Goal: Task Accomplishment & Management: Complete application form

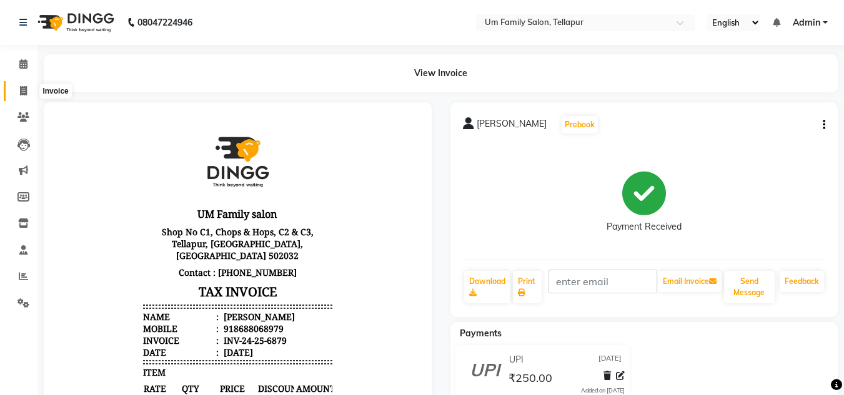
click at [24, 89] on icon at bounding box center [23, 90] width 7 height 9
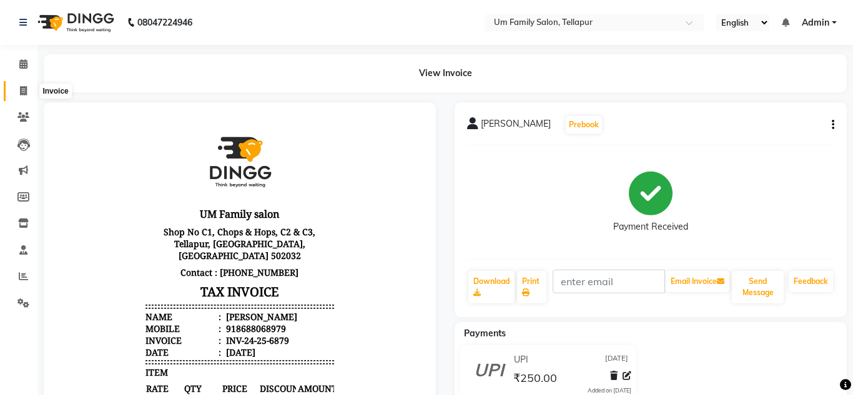
select select "service"
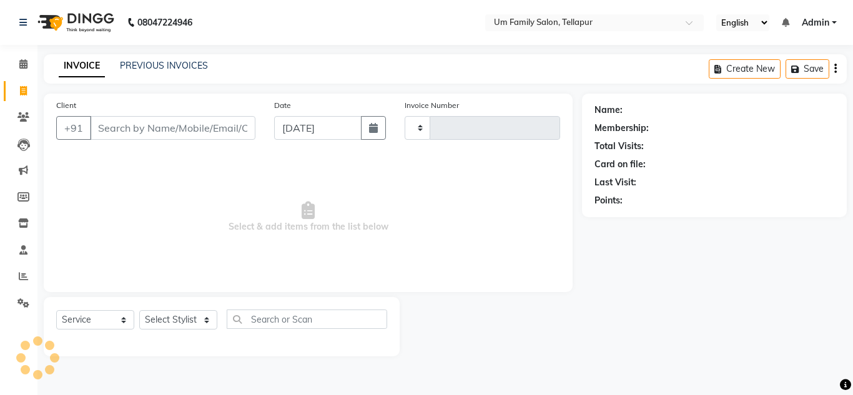
type input "6880"
select select "5102"
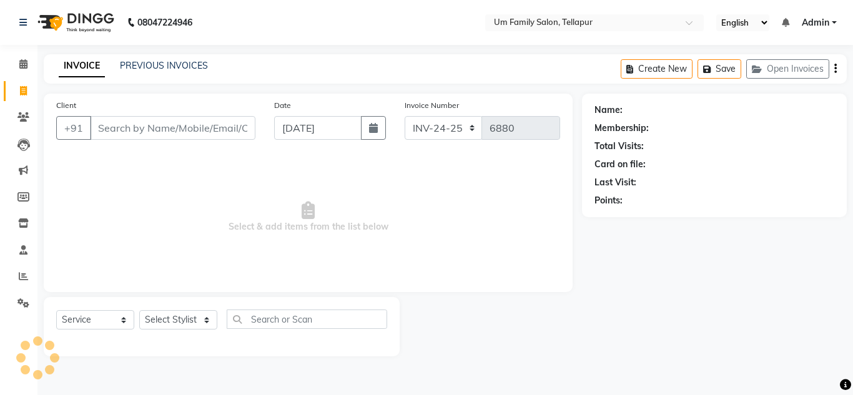
click at [136, 126] on input "Client" at bounding box center [172, 128] width 165 height 24
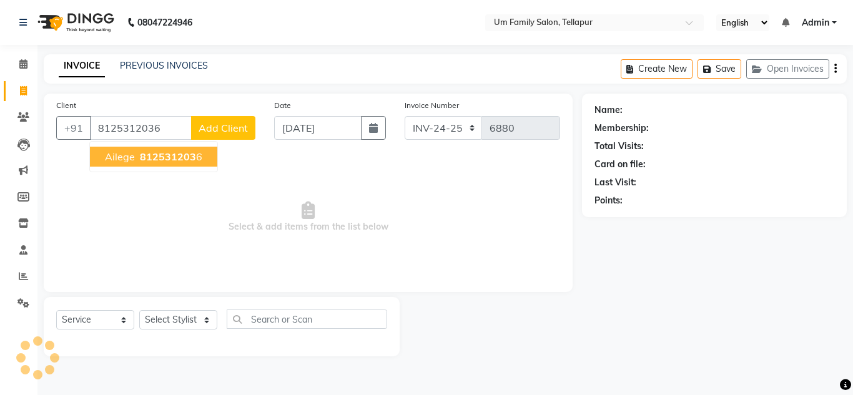
type input "8125312036"
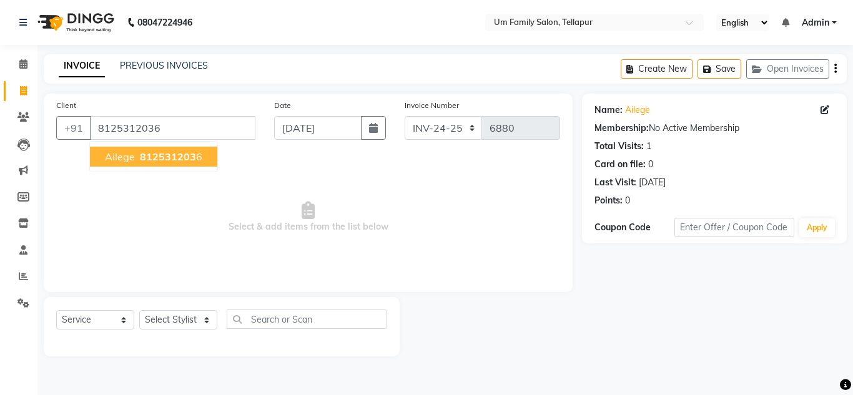
click at [152, 157] on span "812531203" at bounding box center [168, 156] width 56 height 12
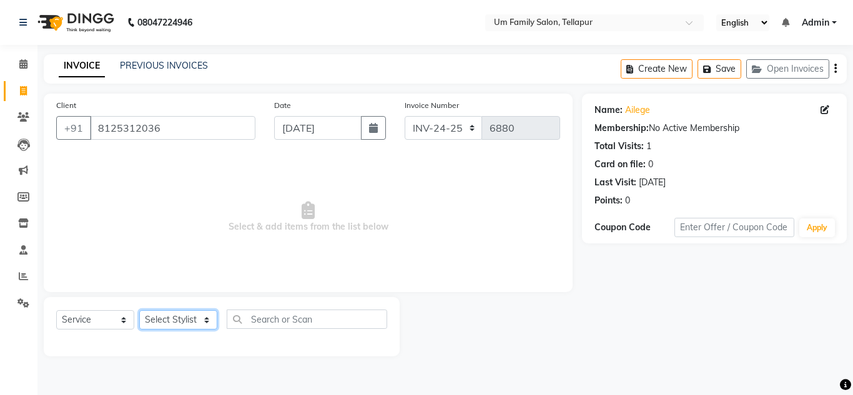
click at [165, 328] on select "Select Stylist Akash K. SAI pandu [PERSON_NAME]" at bounding box center [178, 319] width 78 height 19
select select "53917"
click at [139, 310] on select "Select Stylist Akash K. SAI pandu [PERSON_NAME]" at bounding box center [178, 319] width 78 height 19
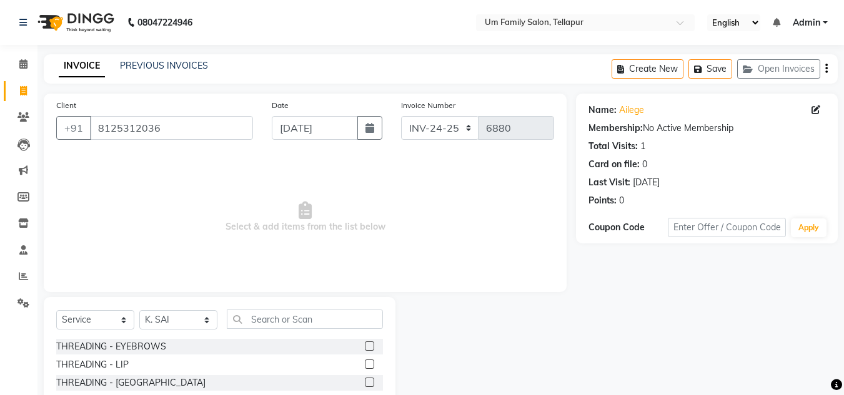
click at [267, 332] on div "Select Service Product Membership Package Voucher Prepaid Gift Card Select Styl…" at bounding box center [219, 324] width 327 height 29
click at [271, 323] on input "text" at bounding box center [305, 319] width 156 height 19
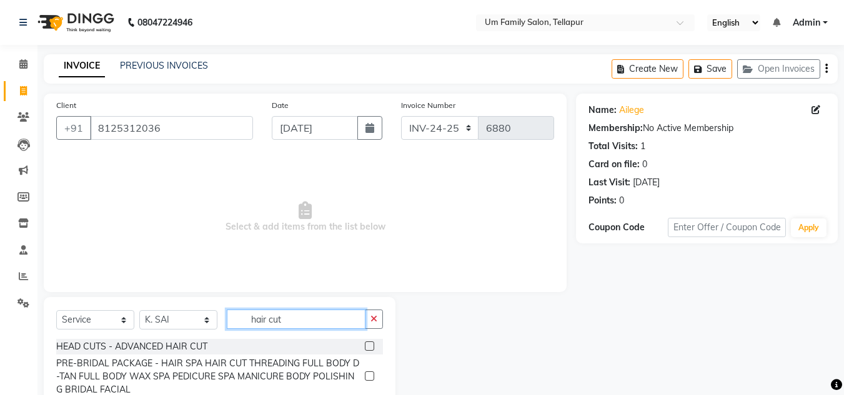
scroll to position [105, 0]
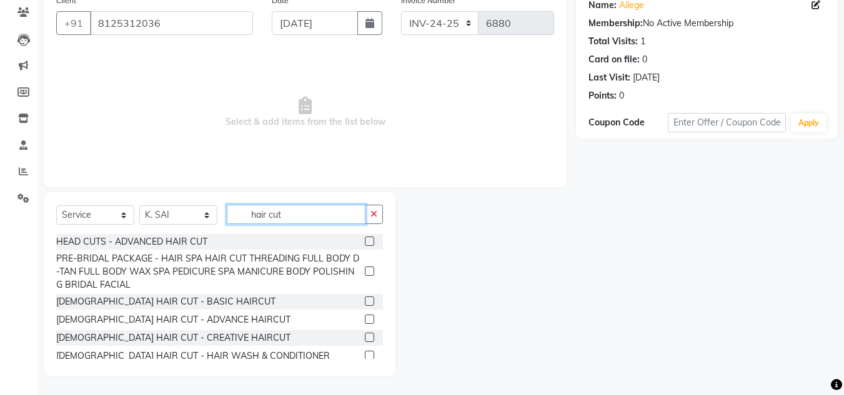
type input "hair cut"
click at [365, 300] on label at bounding box center [369, 301] width 9 height 9
click at [365, 300] on input "checkbox" at bounding box center [369, 302] width 8 height 8
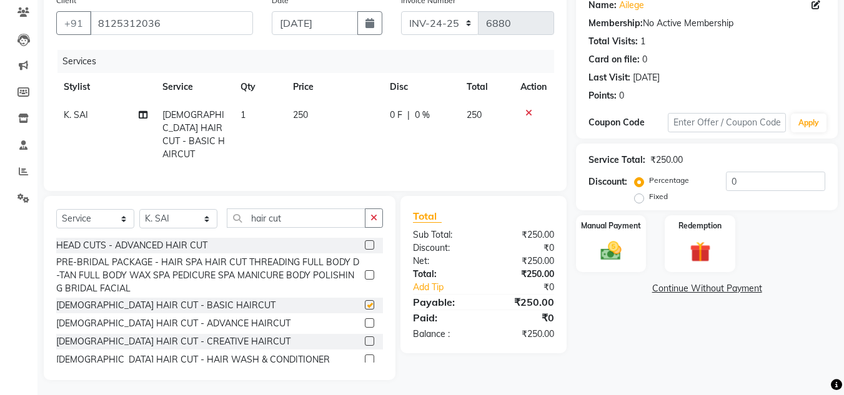
checkbox input "false"
click at [375, 217] on icon "button" at bounding box center [373, 218] width 7 height 9
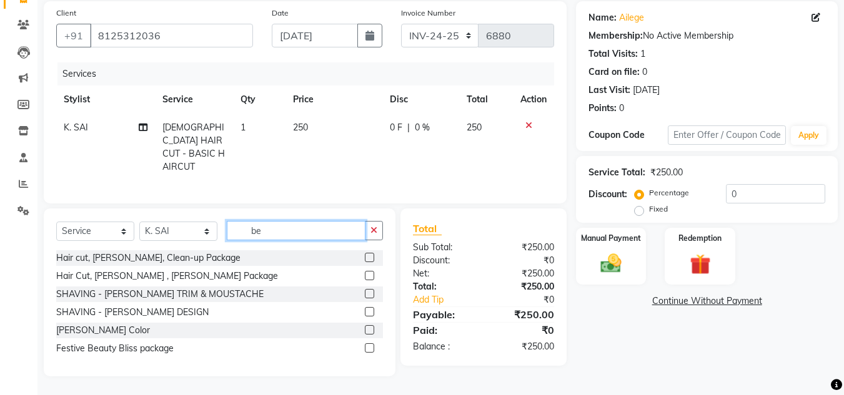
scroll to position [89, 0]
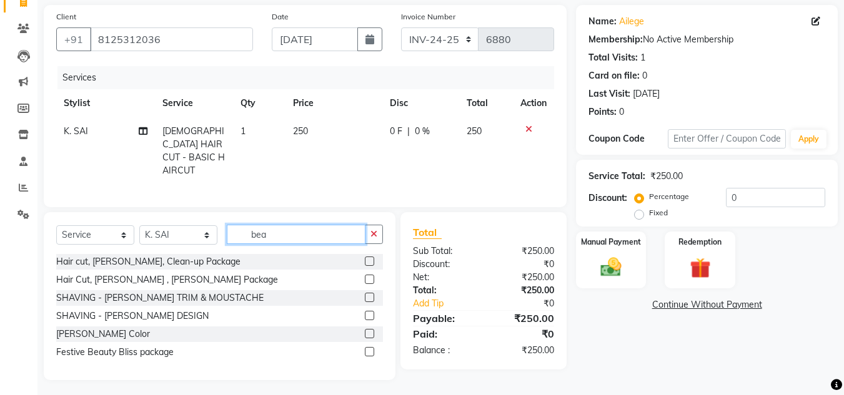
type input "bea"
click at [367, 296] on label at bounding box center [369, 297] width 9 height 9
click at [367, 296] on input "checkbox" at bounding box center [369, 298] width 8 height 8
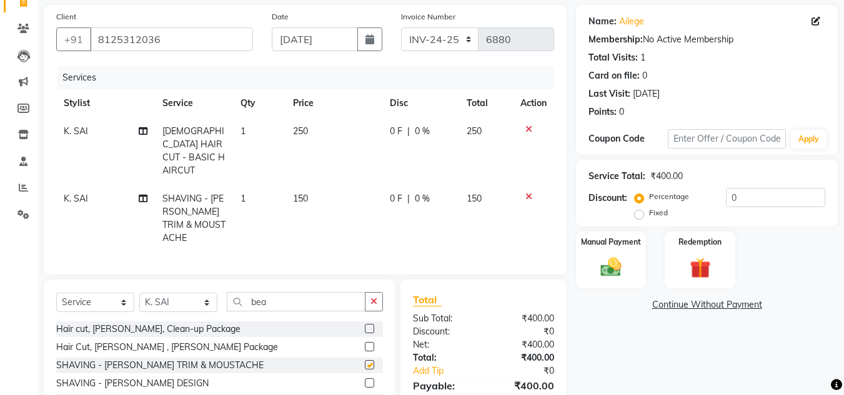
checkbox input "false"
click at [194, 293] on select "Select Stylist Akash K. SAI pandu [PERSON_NAME]" at bounding box center [178, 302] width 78 height 19
select select "82738"
click at [139, 293] on select "Select Stylist Akash K. SAI pandu [PERSON_NAME]" at bounding box center [178, 302] width 78 height 19
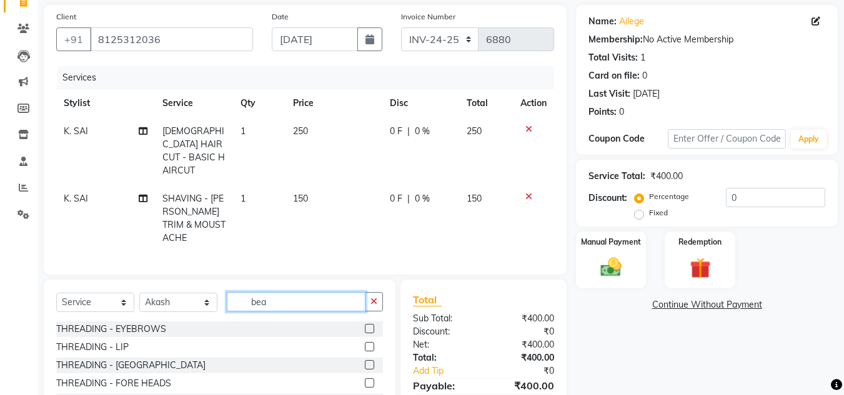
click at [288, 292] on input "bea" at bounding box center [296, 301] width 139 height 19
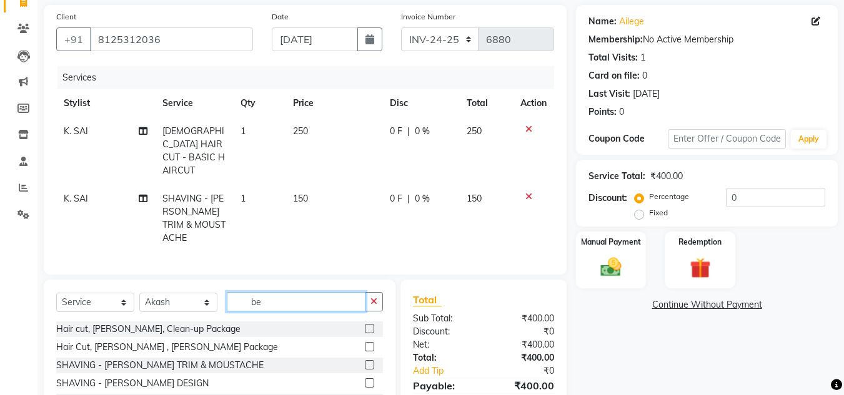
type input "be"
click at [368, 360] on label at bounding box center [369, 364] width 9 height 9
click at [368, 362] on input "checkbox" at bounding box center [369, 366] width 8 height 8
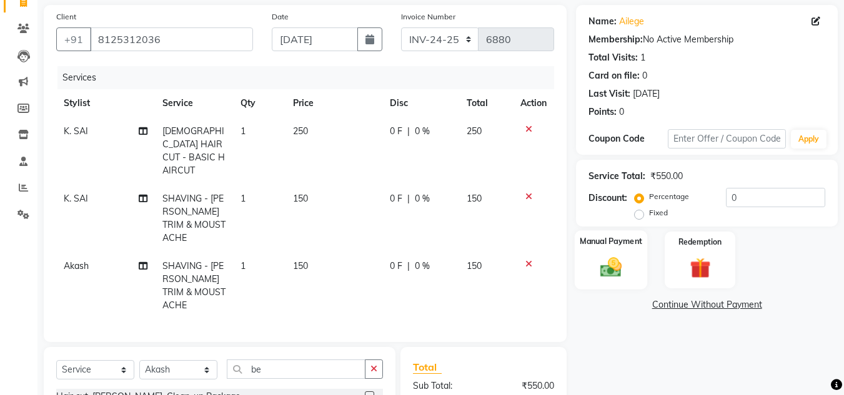
checkbox input "false"
click at [606, 275] on img at bounding box center [610, 267] width 35 height 25
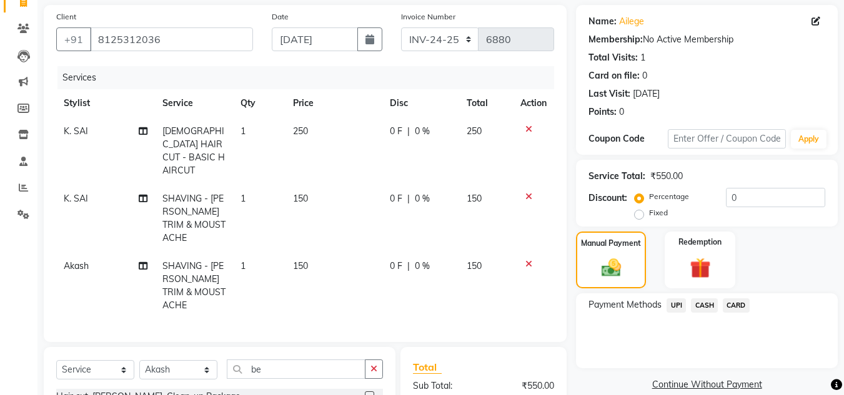
click at [680, 306] on span "UPI" at bounding box center [675, 305] width 19 height 14
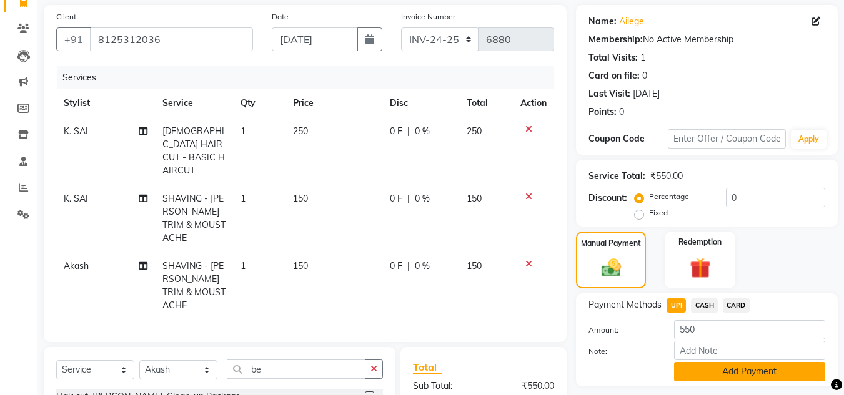
click at [727, 375] on button "Add Payment" at bounding box center [749, 371] width 151 height 19
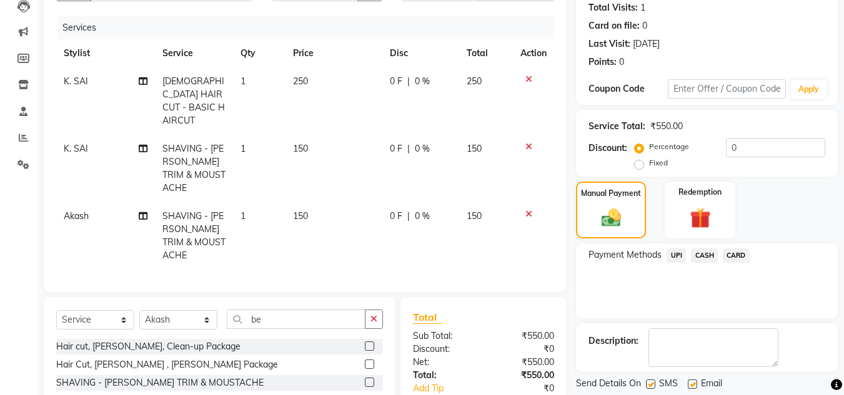
scroll to position [213, 0]
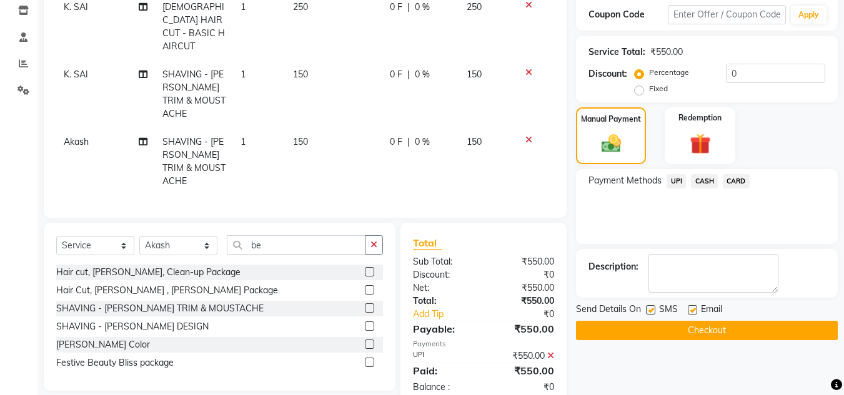
click at [809, 330] on button "Checkout" at bounding box center [707, 330] width 262 height 19
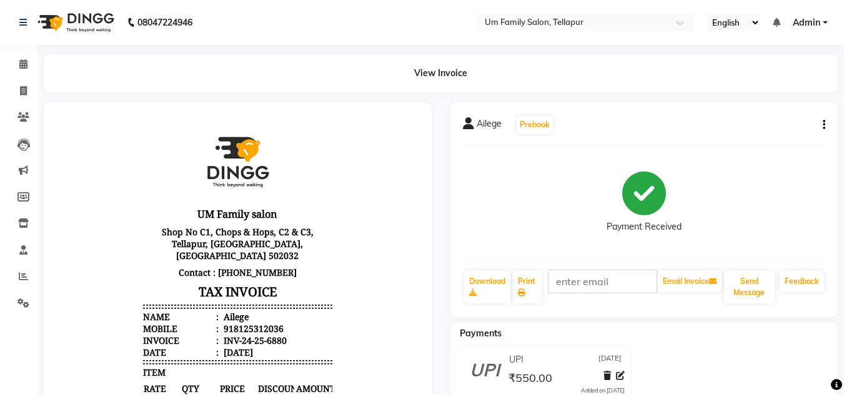
click at [826, 122] on div "Ailege Prebook Payment Received Download Print Email Invoice Send Message Feedb…" at bounding box center [644, 209] width 388 height 215
click at [824, 125] on icon "button" at bounding box center [823, 125] width 2 height 1
click at [769, 124] on div "Edit Item Staff" at bounding box center [762, 125] width 86 height 16
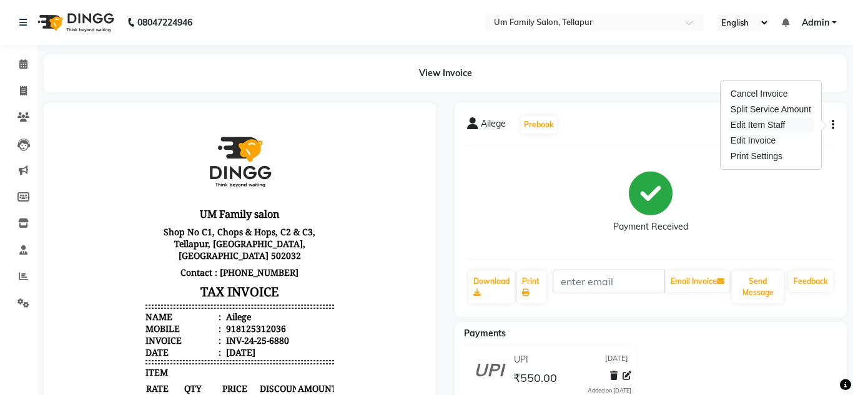
select select
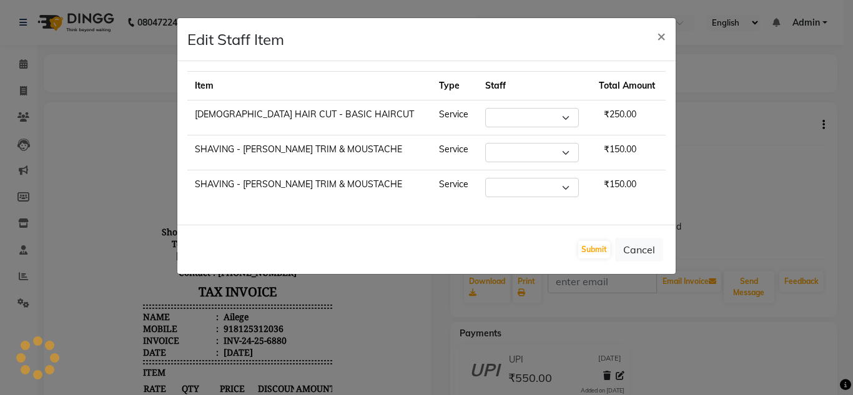
select select "53917"
select select "82738"
click at [648, 247] on button "Cancel" at bounding box center [639, 250] width 48 height 24
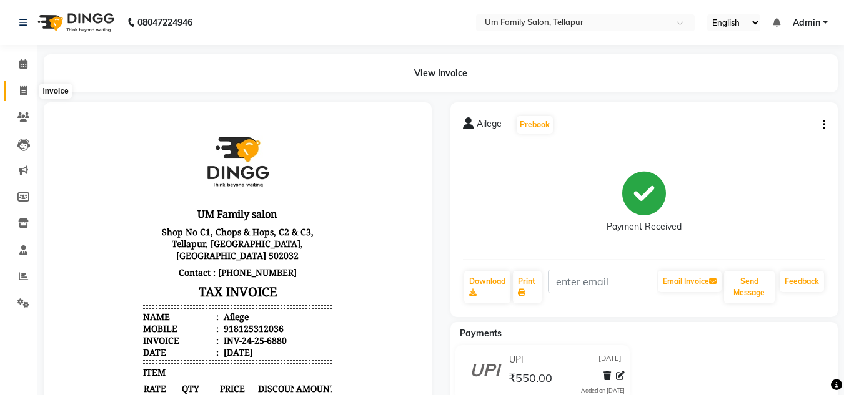
click at [18, 89] on span at bounding box center [23, 91] width 22 height 14
select select "service"
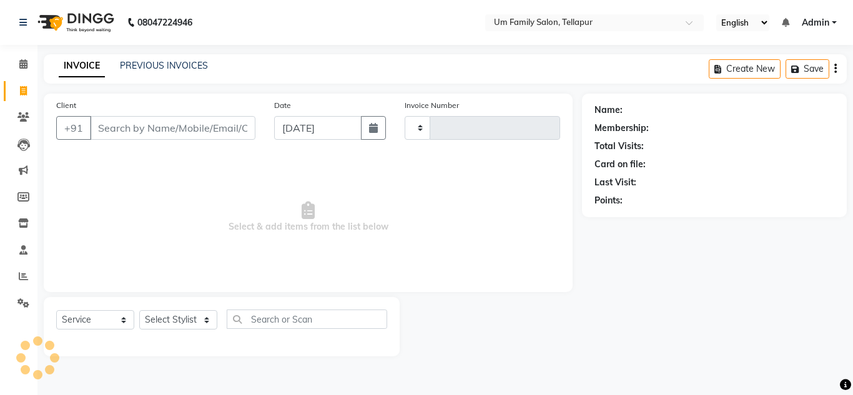
type input "6881"
select select "5102"
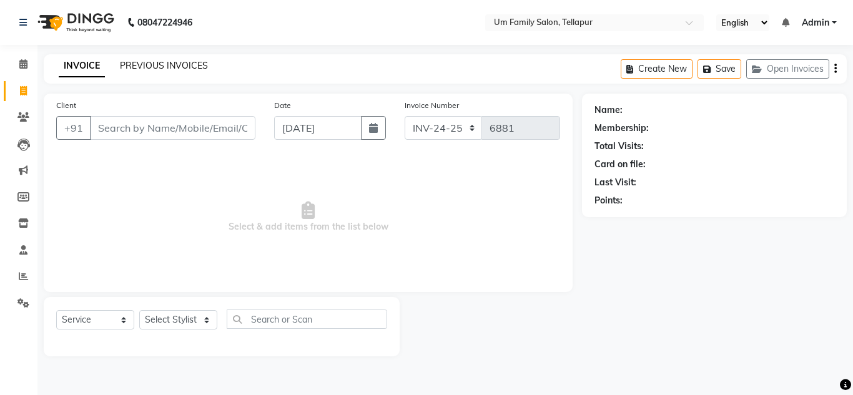
click at [166, 64] on link "PREVIOUS INVOICES" at bounding box center [164, 65] width 88 height 11
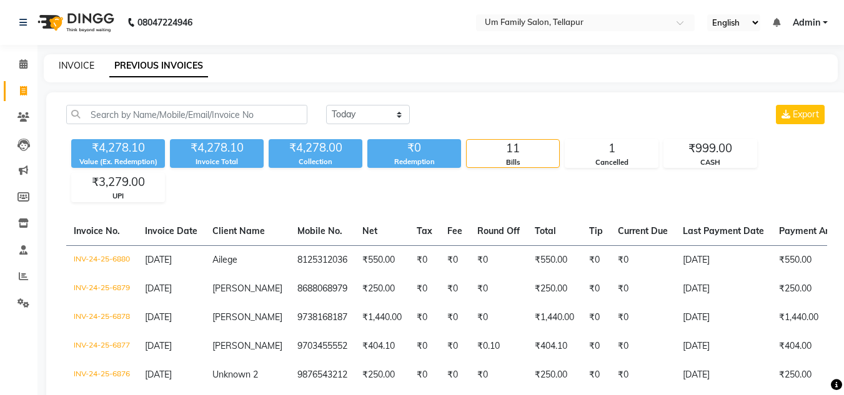
click at [70, 64] on link "INVOICE" at bounding box center [77, 65] width 36 height 11
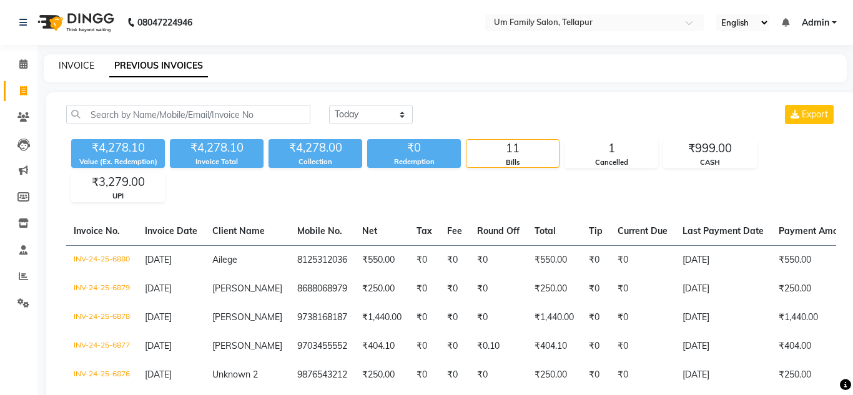
select select "service"
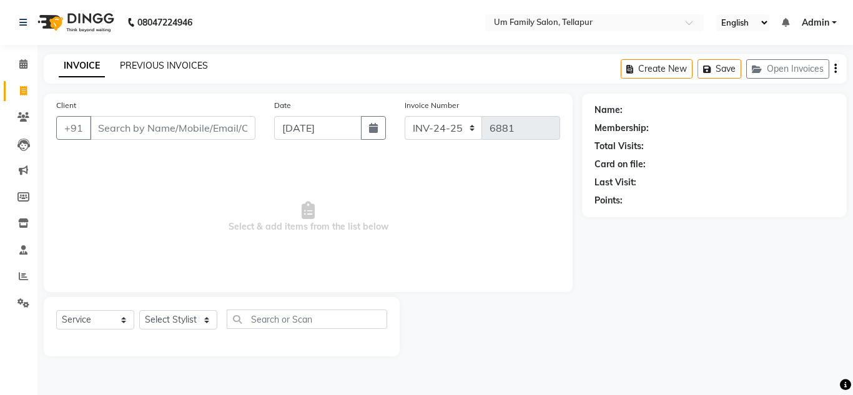
click at [165, 64] on link "PREVIOUS INVOICES" at bounding box center [164, 65] width 88 height 11
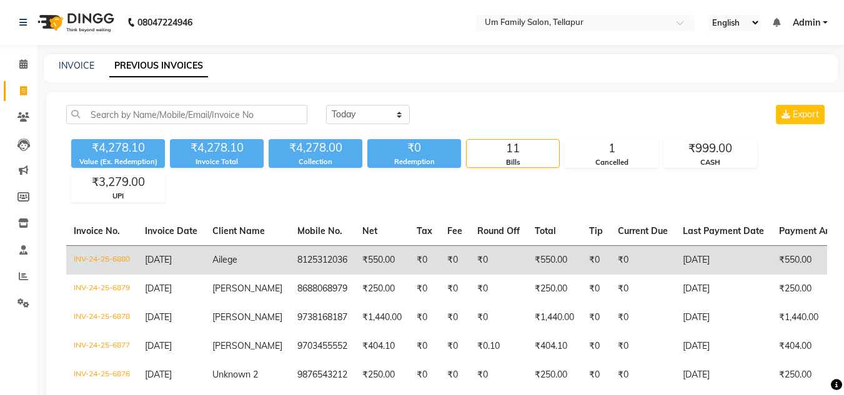
click at [712, 264] on td "[DATE]" at bounding box center [723, 259] width 96 height 29
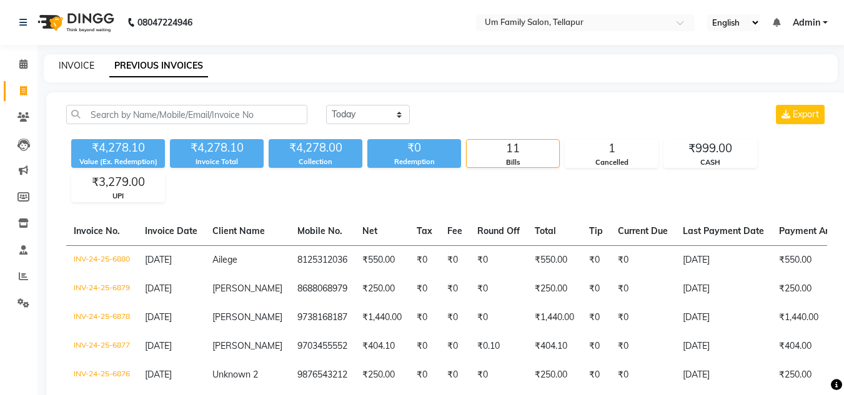
click at [73, 69] on link "INVOICE" at bounding box center [77, 65] width 36 height 11
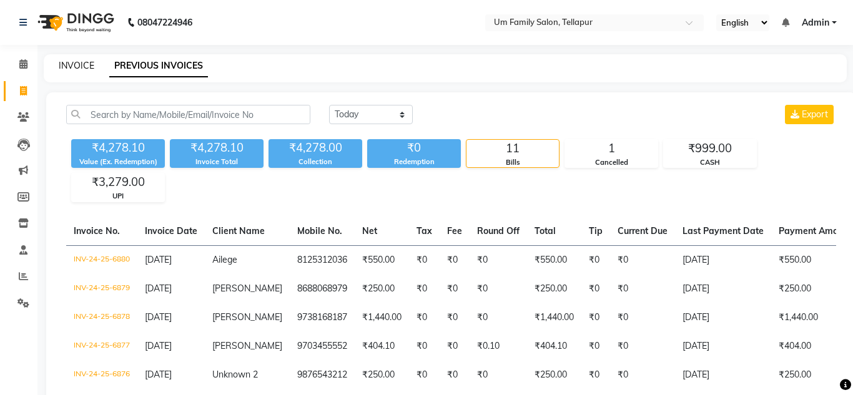
select select "service"
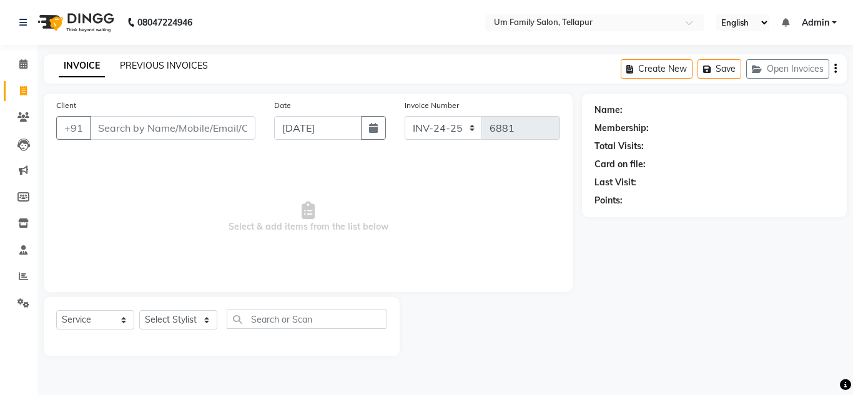
click at [169, 66] on link "PREVIOUS INVOICES" at bounding box center [164, 65] width 88 height 11
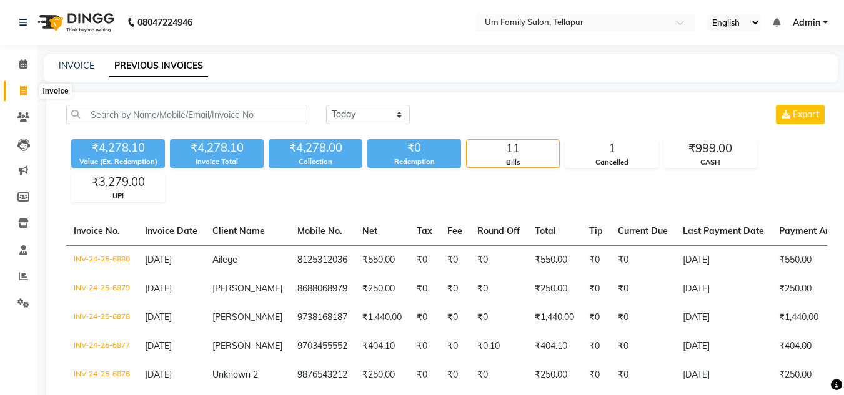
click at [21, 88] on icon at bounding box center [23, 90] width 7 height 9
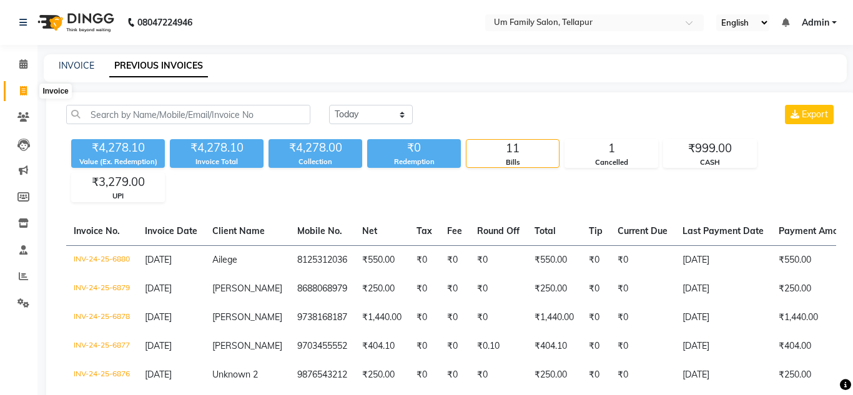
select select "service"
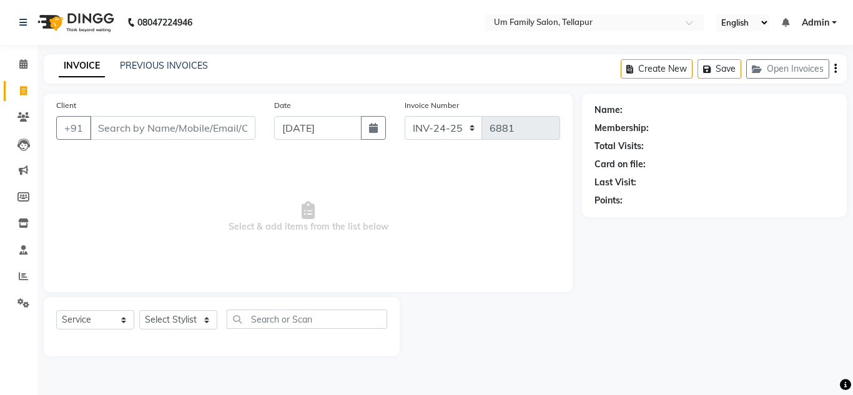
click at [105, 127] on input "Client" at bounding box center [172, 128] width 165 height 24
type input "7991575098"
click at [224, 127] on span "Add Client" at bounding box center [223, 128] width 49 height 12
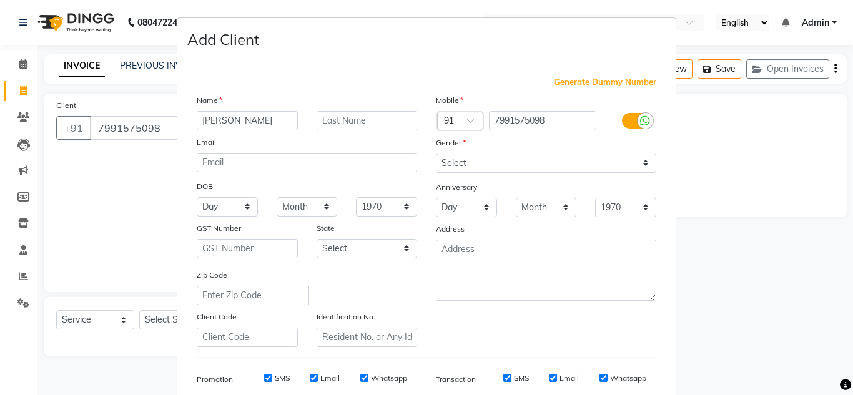
type input "[PERSON_NAME]"
click at [157, 320] on ngb-modal-window "Add Client Generate Dummy Number Name [PERSON_NAME] Email DOB Day 01 02 03 04 0…" at bounding box center [426, 197] width 853 height 395
drag, startPoint x: 157, startPoint y: 320, endPoint x: 144, endPoint y: 272, distance: 50.6
click at [144, 272] on ngb-modal-window "Add Client Generate Dummy Number Name [PERSON_NAME] Email DOB Day 01 02 03 04 0…" at bounding box center [426, 197] width 853 height 395
click at [636, 148] on div "Gender" at bounding box center [545, 144] width 239 height 17
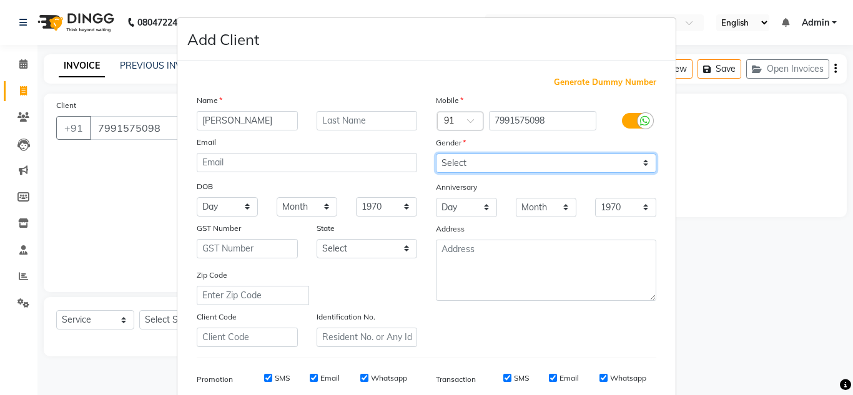
click at [643, 162] on select "Select [DEMOGRAPHIC_DATA] [DEMOGRAPHIC_DATA] Other Prefer Not To Say" at bounding box center [546, 163] width 220 height 19
select select "[DEMOGRAPHIC_DATA]"
click at [436, 154] on select "Select [DEMOGRAPHIC_DATA] [DEMOGRAPHIC_DATA] Other Prefer Not To Say" at bounding box center [546, 163] width 220 height 19
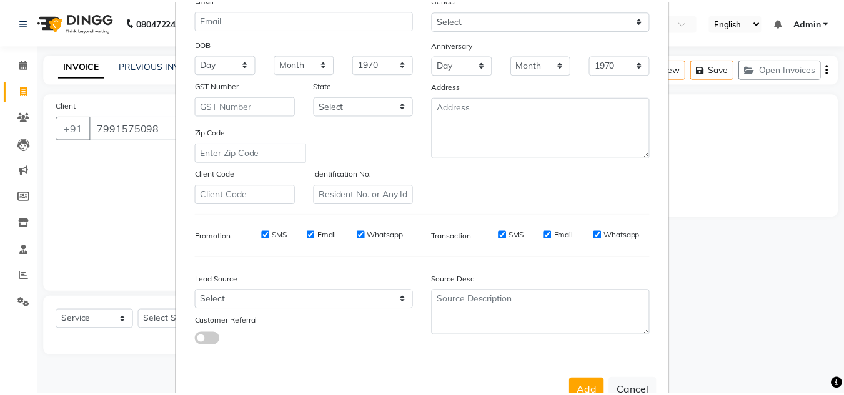
scroll to position [181, 0]
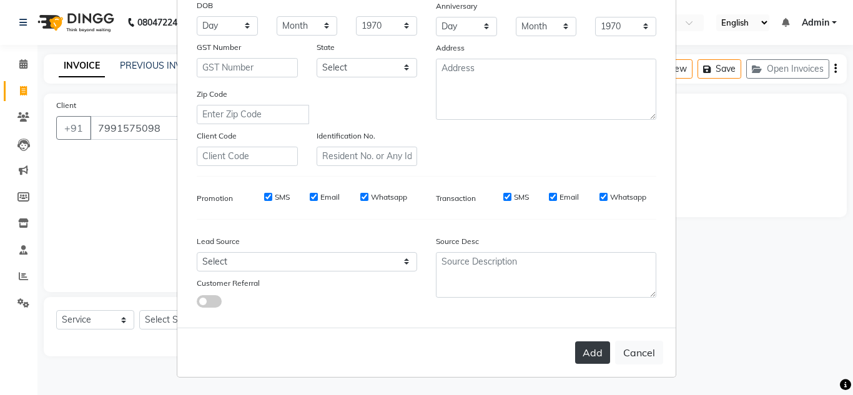
click at [593, 358] on button "Add" at bounding box center [592, 353] width 35 height 22
select select
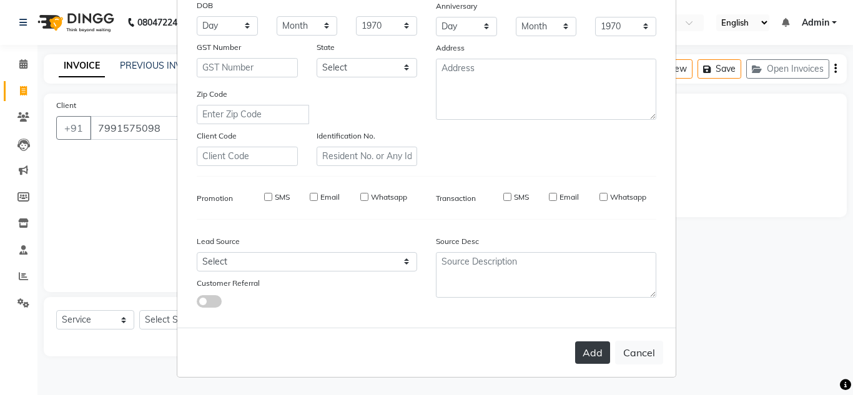
select select
checkbox input "false"
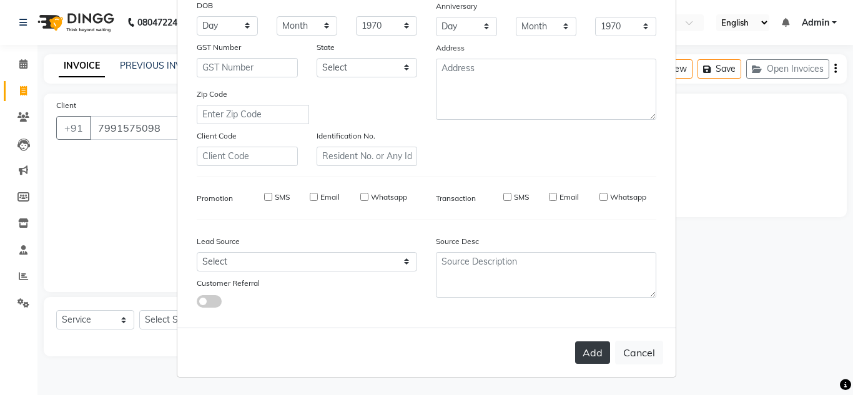
checkbox input "false"
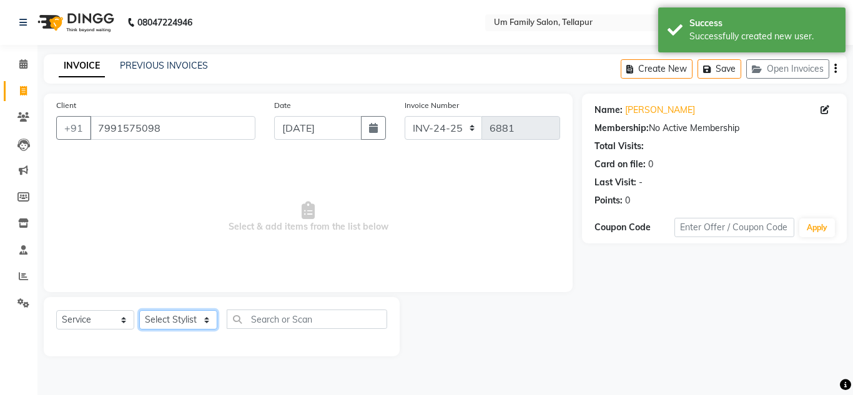
click at [172, 320] on select "Select Stylist Akash K. SAI pandu [PERSON_NAME]" at bounding box center [178, 319] width 78 height 19
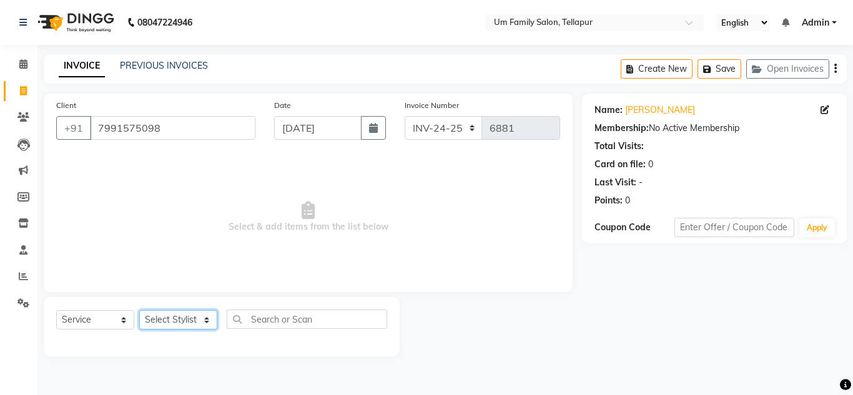
select select "50956"
click at [139, 310] on select "Select Stylist Akash K. SAI pandu [PERSON_NAME]" at bounding box center [178, 319] width 78 height 19
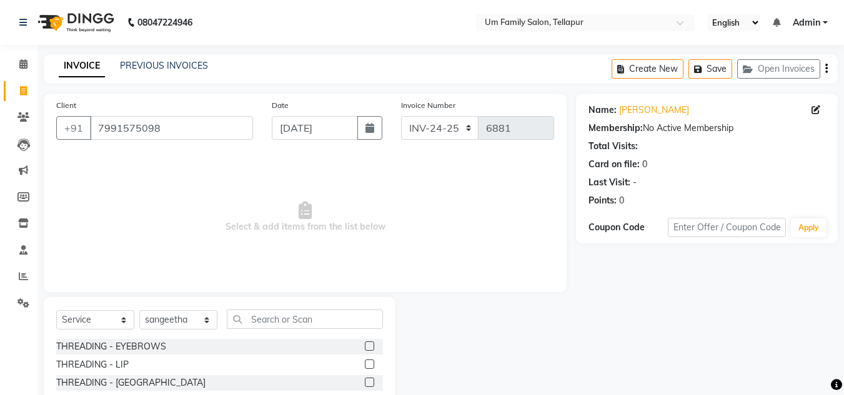
click at [365, 345] on label at bounding box center [369, 346] width 9 height 9
click at [365, 345] on input "checkbox" at bounding box center [369, 347] width 8 height 8
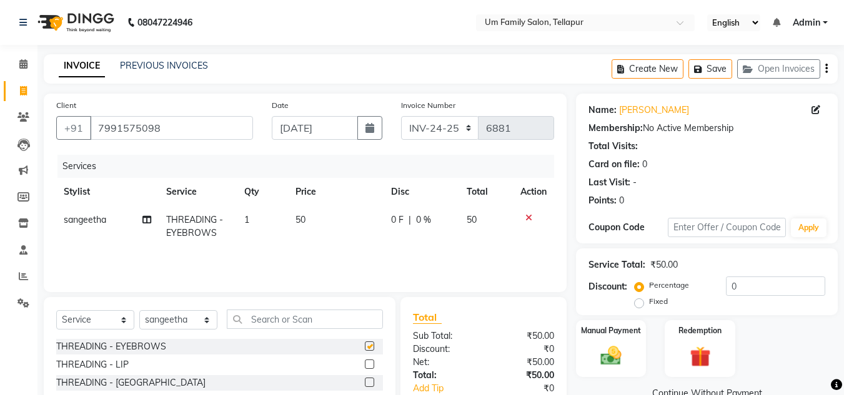
checkbox input "false"
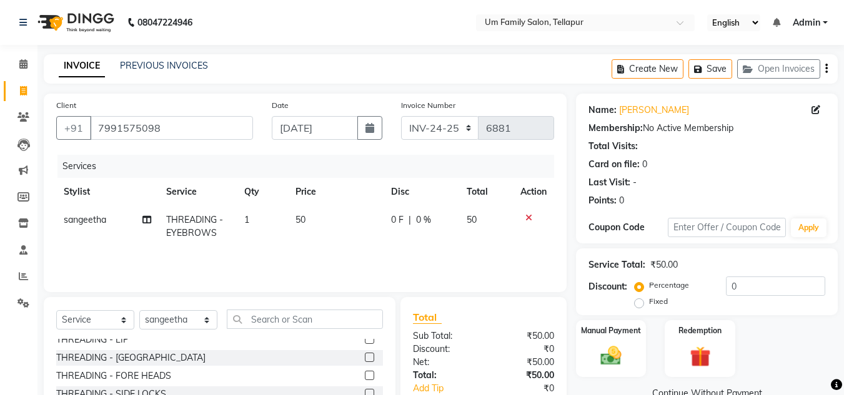
scroll to position [28, 0]
click at [365, 372] on label at bounding box center [369, 372] width 9 height 9
click at [365, 372] on input "checkbox" at bounding box center [369, 373] width 8 height 8
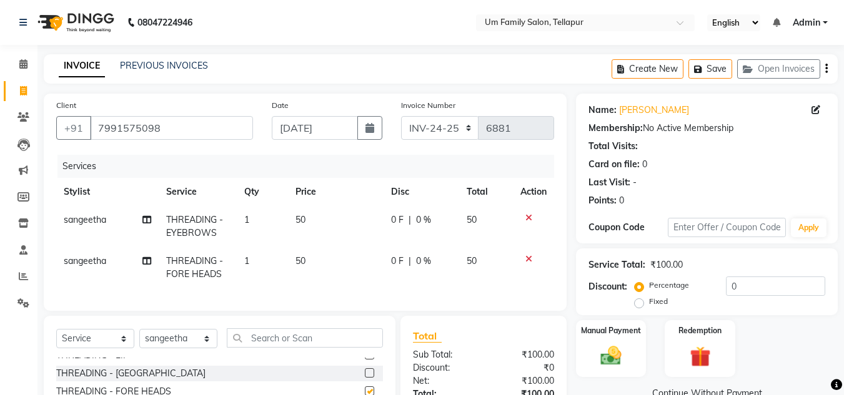
checkbox input "false"
click at [610, 350] on img at bounding box center [610, 355] width 35 height 25
click at [610, 350] on img at bounding box center [610, 357] width 33 height 24
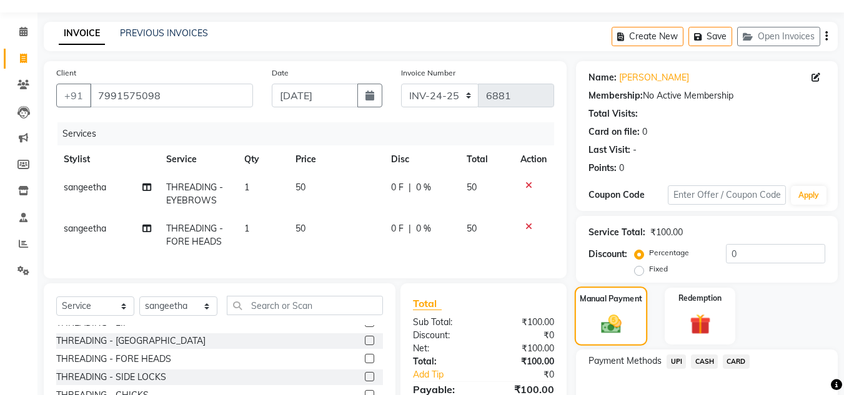
scroll to position [34, 0]
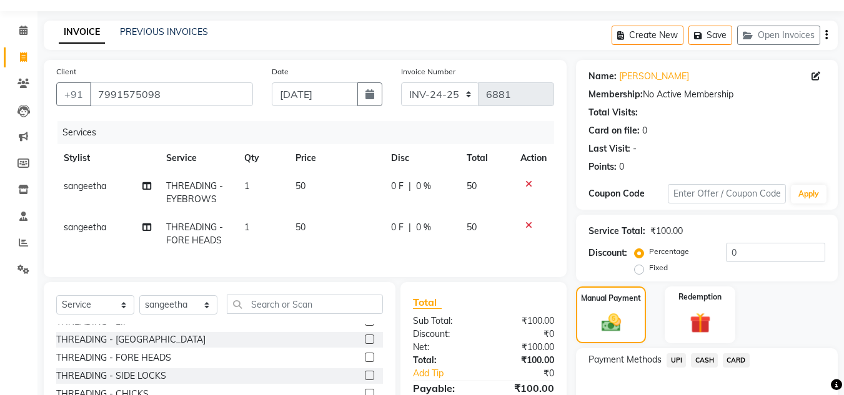
click at [704, 360] on span "CASH" at bounding box center [704, 360] width 27 height 14
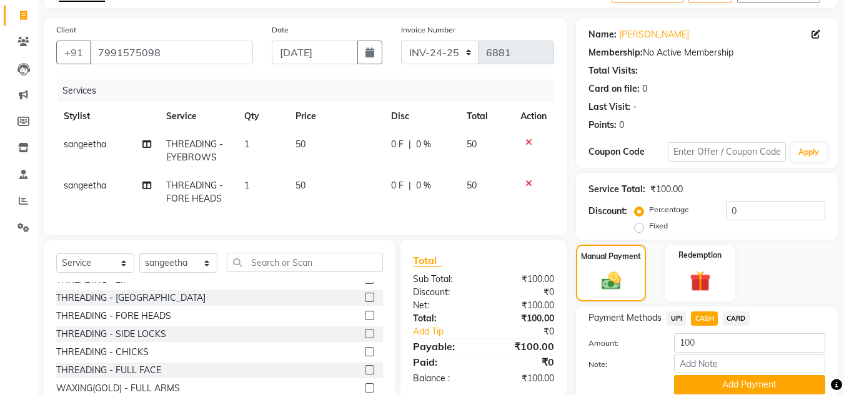
scroll to position [85, 0]
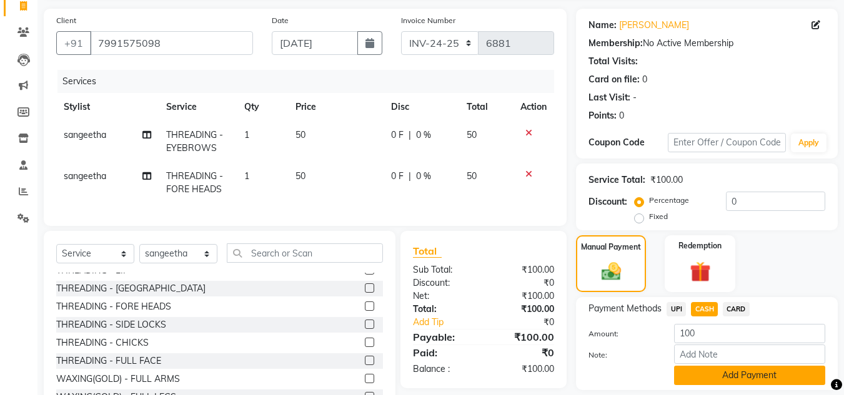
click at [744, 373] on button "Add Payment" at bounding box center [749, 375] width 151 height 19
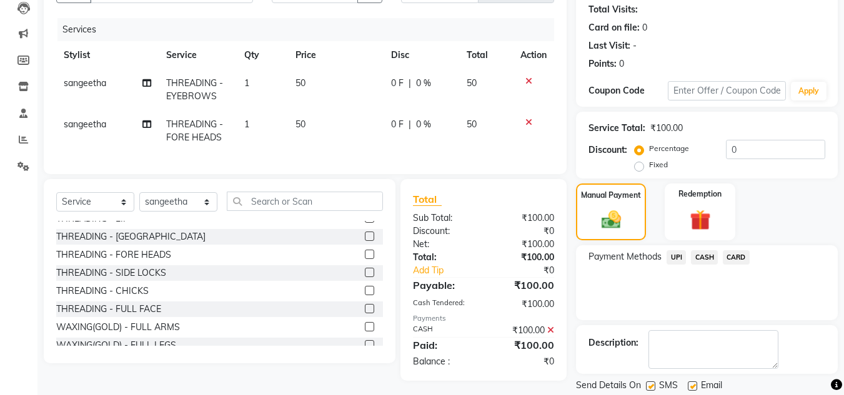
scroll to position [177, 0]
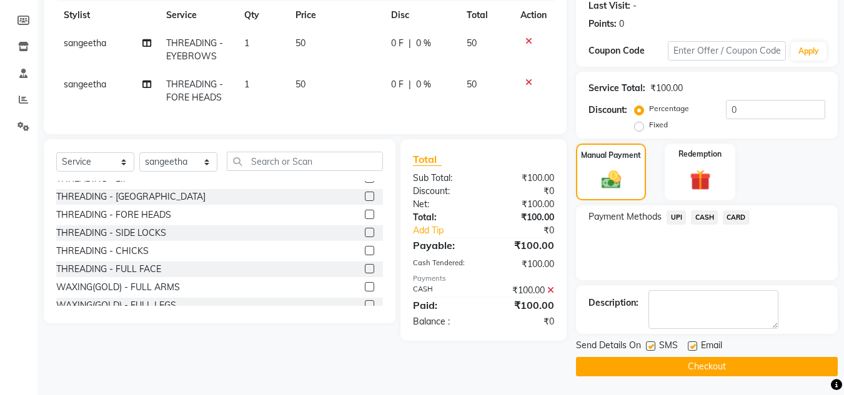
click at [732, 363] on button "Checkout" at bounding box center [707, 366] width 262 height 19
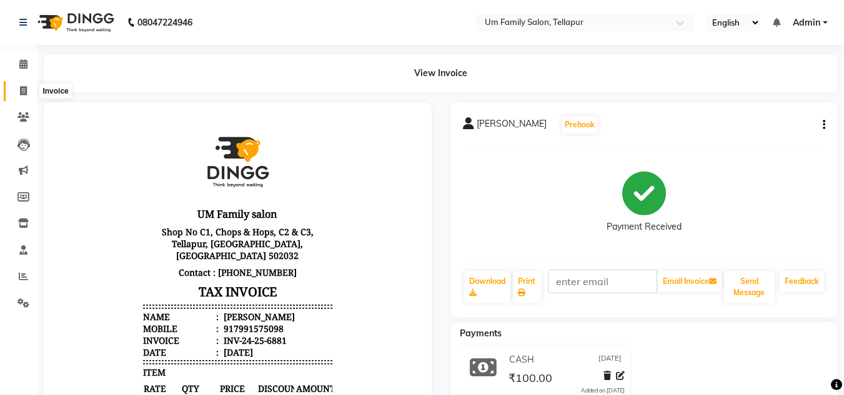
click at [22, 91] on icon at bounding box center [23, 90] width 7 height 9
select select "service"
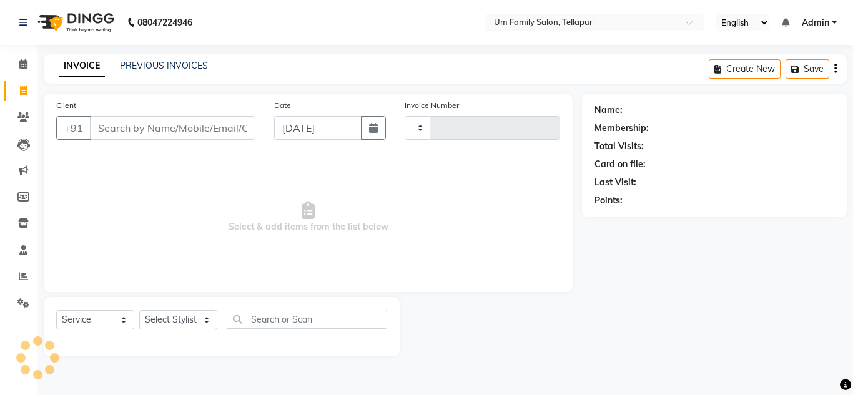
type input "6882"
select select "5102"
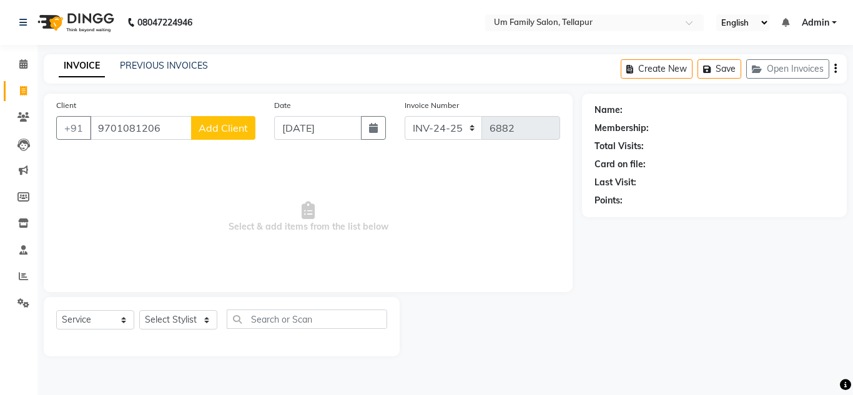
type input "9701081206"
click at [221, 125] on span "Add Client" at bounding box center [223, 128] width 49 height 12
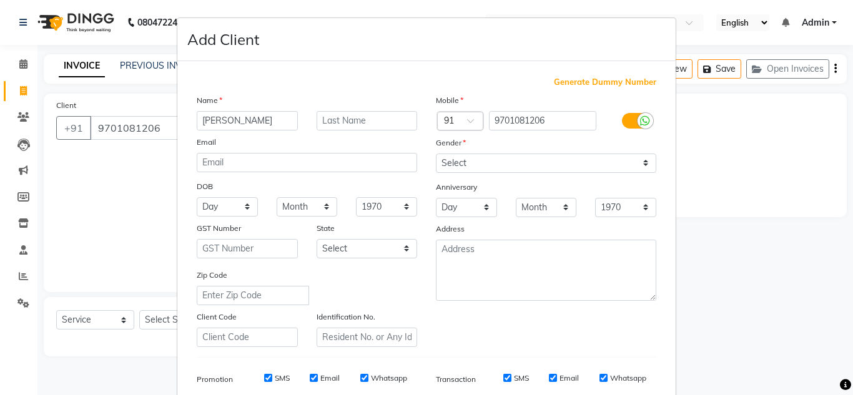
type input "[PERSON_NAME]"
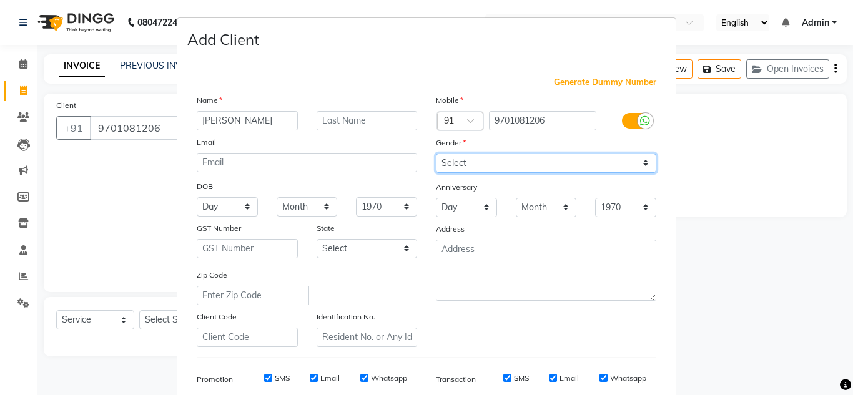
click at [594, 161] on select "Select [DEMOGRAPHIC_DATA] [DEMOGRAPHIC_DATA] Other Prefer Not To Say" at bounding box center [546, 163] width 220 height 19
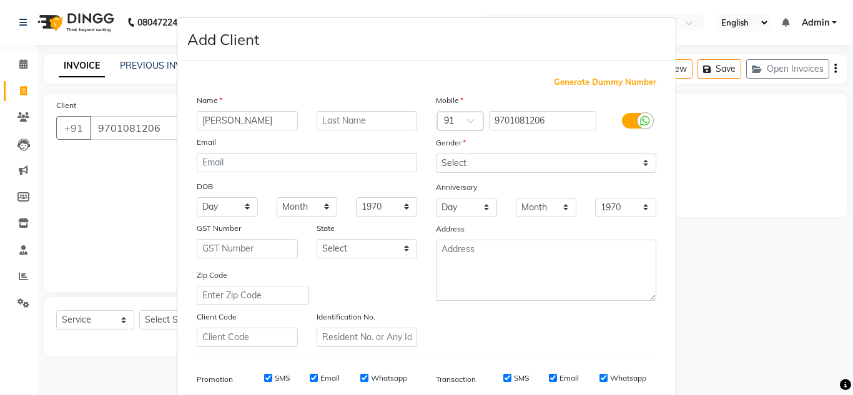
click at [466, 141] on div "Gender" at bounding box center [545, 144] width 239 height 17
click at [457, 142] on label "Gender" at bounding box center [451, 142] width 30 height 11
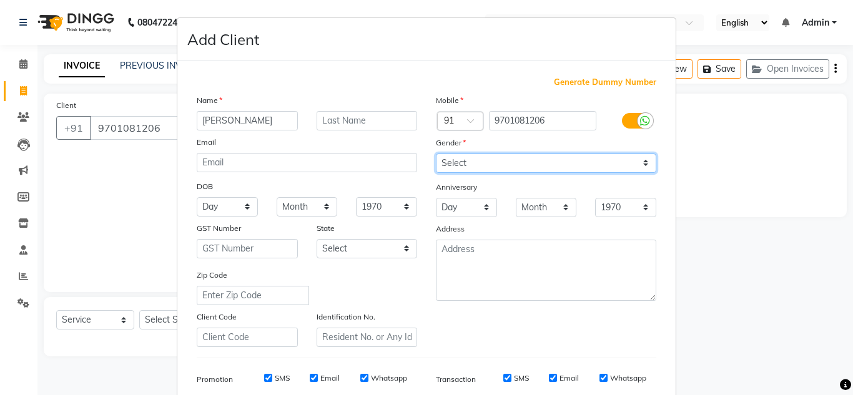
click at [621, 164] on select "Select [DEMOGRAPHIC_DATA] [DEMOGRAPHIC_DATA] Other Prefer Not To Say" at bounding box center [546, 163] width 220 height 19
select select "[DEMOGRAPHIC_DATA]"
click at [436, 154] on select "Select [DEMOGRAPHIC_DATA] [DEMOGRAPHIC_DATA] Other Prefer Not To Say" at bounding box center [546, 163] width 220 height 19
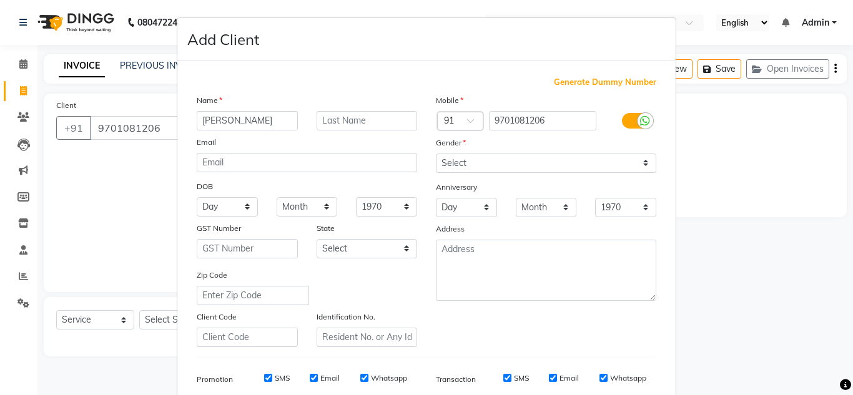
click at [157, 325] on ngb-modal-window "Add Client Generate Dummy Number Name [PERSON_NAME] Email DOB Day 01 02 03 04 0…" at bounding box center [426, 197] width 853 height 395
click at [155, 320] on ngb-modal-window "Add Client Generate Dummy Number Name [PERSON_NAME] Email DOB Day 01 02 03 04 0…" at bounding box center [426, 197] width 853 height 395
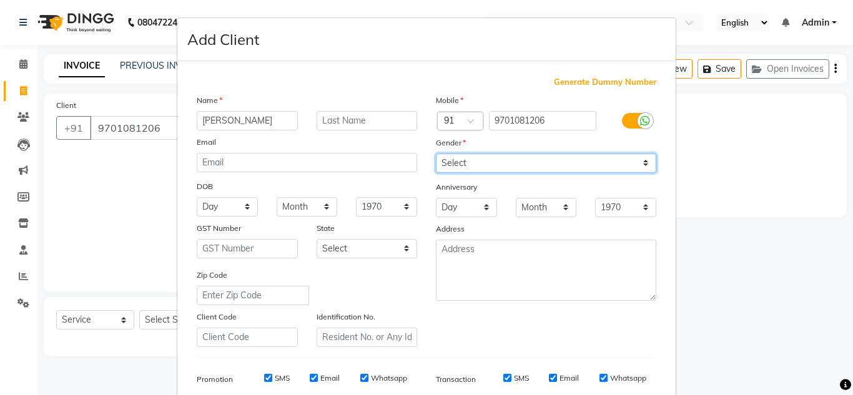
click at [640, 162] on select "Select [DEMOGRAPHIC_DATA] [DEMOGRAPHIC_DATA] Other Prefer Not To Say" at bounding box center [546, 163] width 220 height 19
click at [638, 160] on select "Select [DEMOGRAPHIC_DATA] [DEMOGRAPHIC_DATA] Other Prefer Not To Say" at bounding box center [546, 163] width 220 height 19
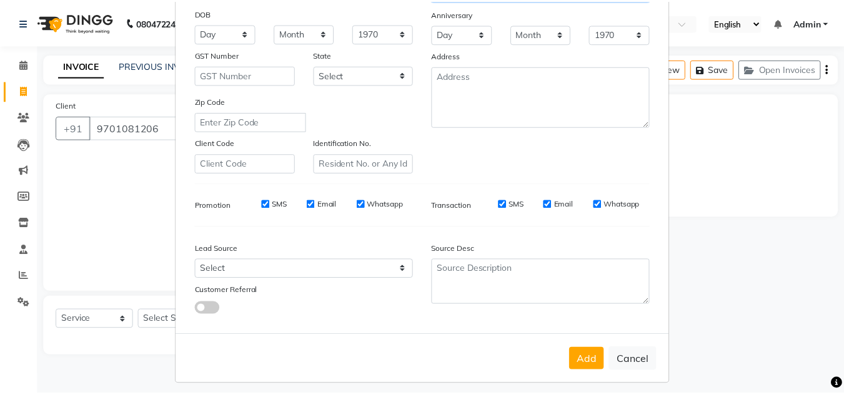
scroll to position [181, 0]
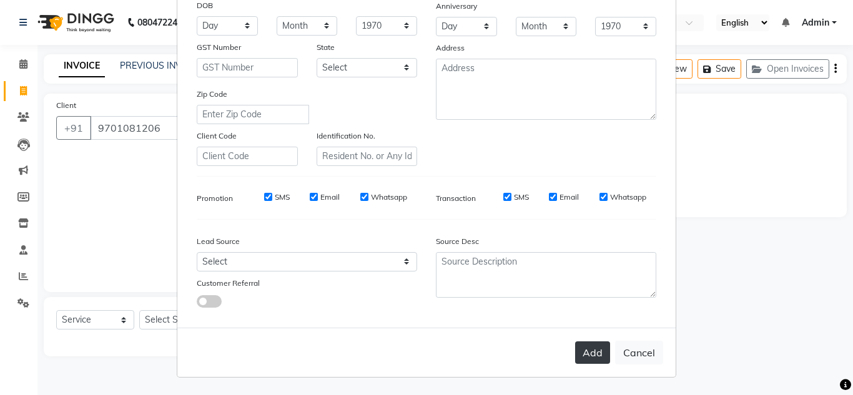
click at [588, 348] on button "Add" at bounding box center [592, 353] width 35 height 22
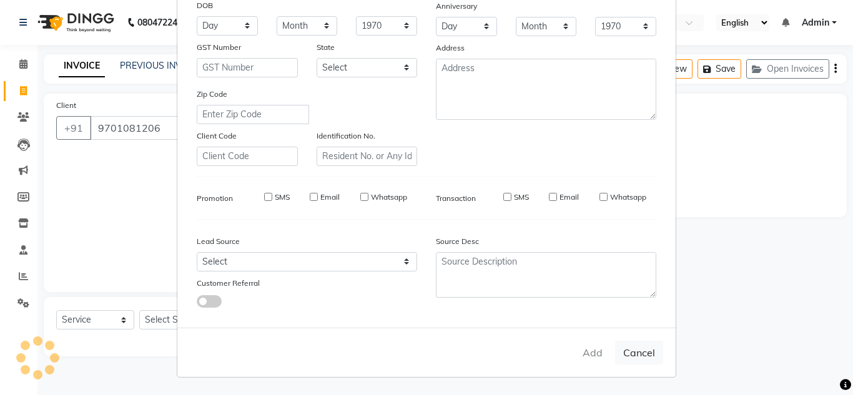
select select
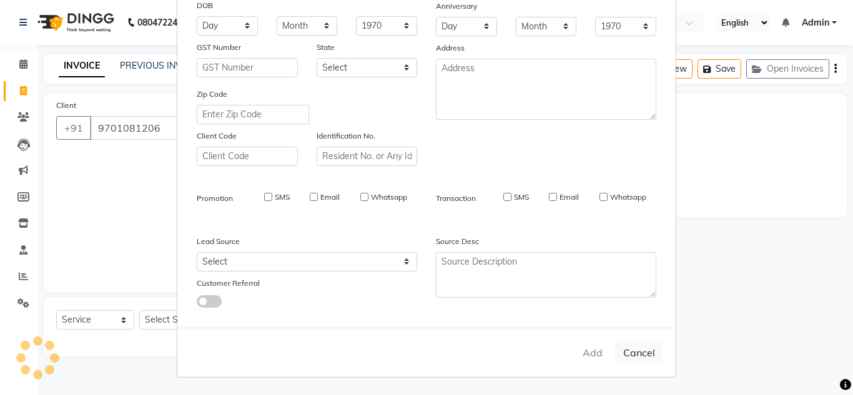
select select
checkbox input "false"
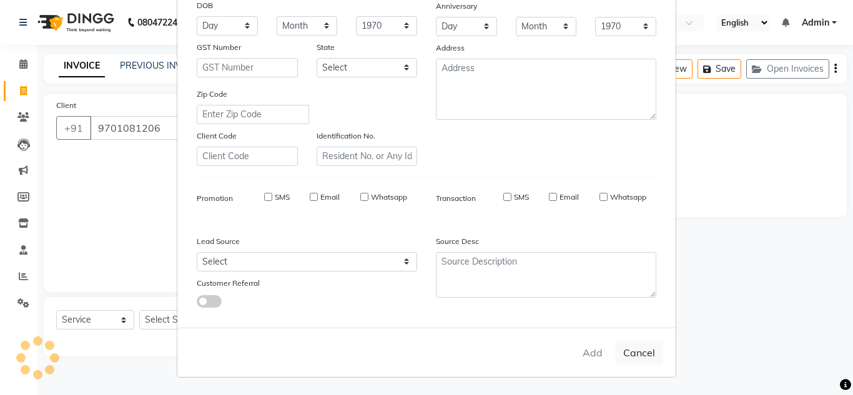
checkbox input "false"
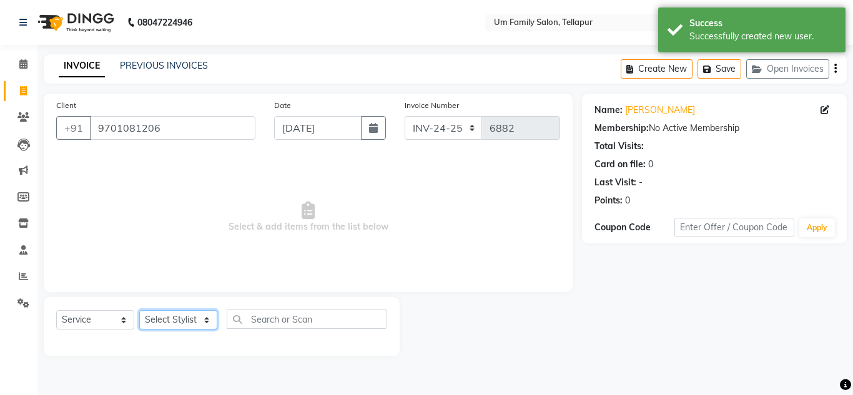
click at [177, 318] on select "Select Stylist Akash K. SAI pandu [PERSON_NAME]" at bounding box center [178, 319] width 78 height 19
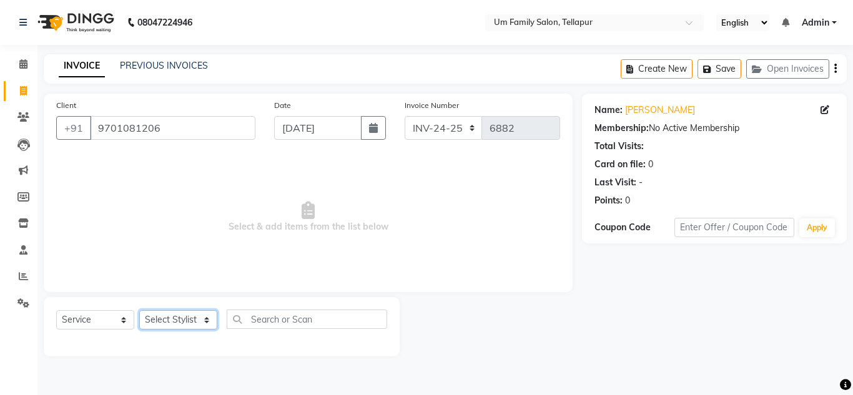
select select "50956"
click at [139, 310] on select "Select Stylist Akash K. SAI pandu [PERSON_NAME]" at bounding box center [178, 319] width 78 height 19
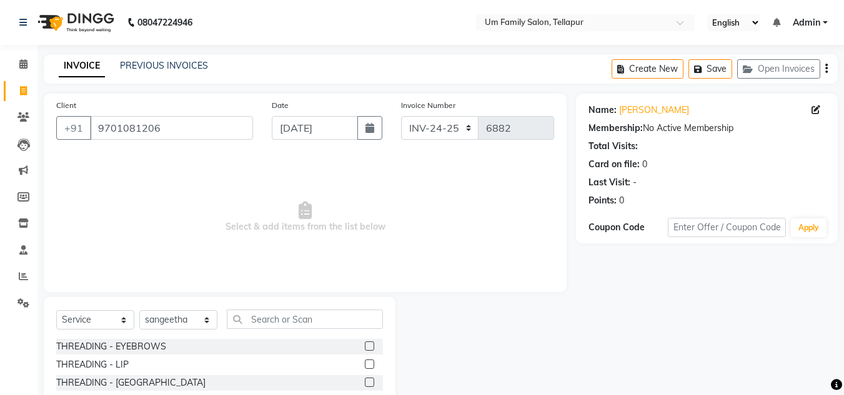
click at [365, 346] on label at bounding box center [369, 346] width 9 height 9
click at [365, 346] on input "checkbox" at bounding box center [369, 347] width 8 height 8
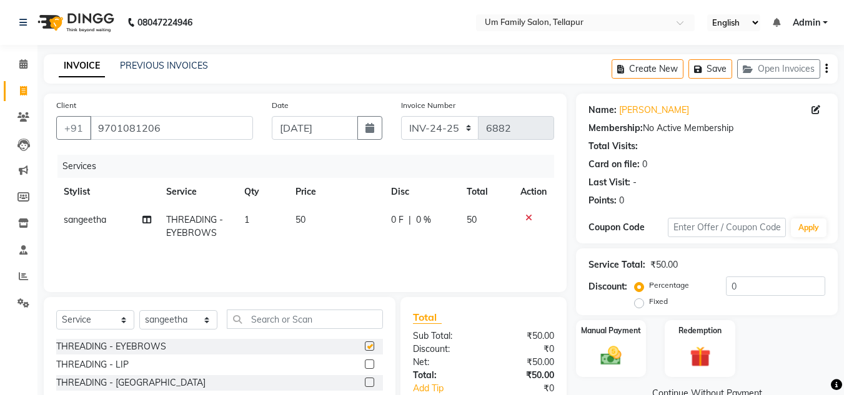
checkbox input "false"
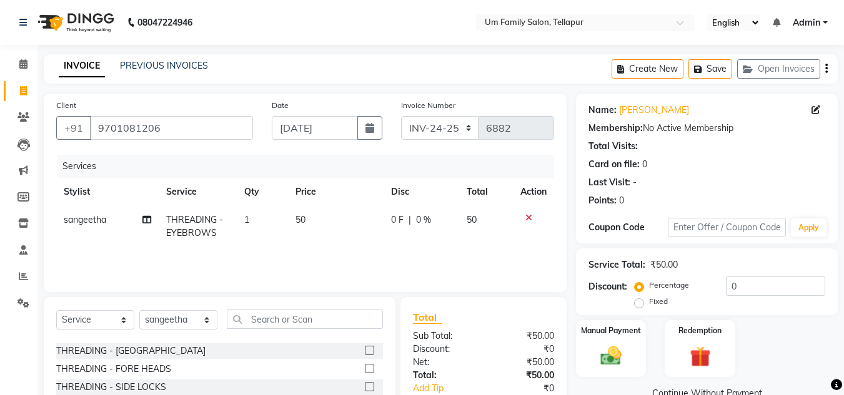
scroll to position [37, 0]
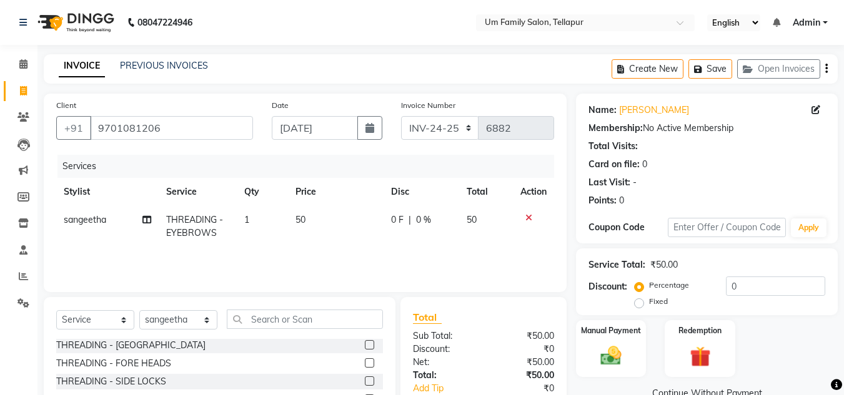
click at [365, 366] on label at bounding box center [369, 362] width 9 height 9
click at [365, 366] on input "checkbox" at bounding box center [369, 364] width 8 height 8
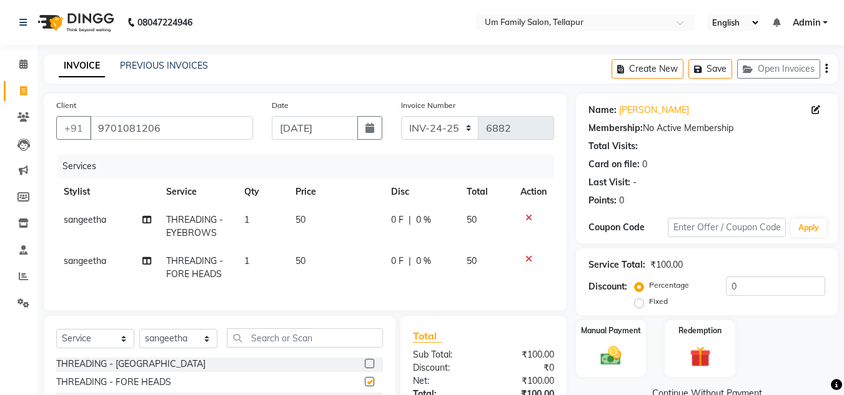
checkbox input "false"
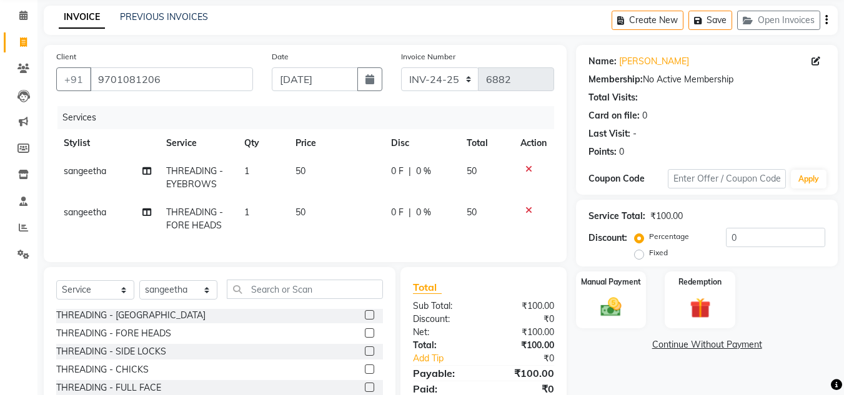
scroll to position [49, 0]
click at [270, 297] on input "text" at bounding box center [305, 288] width 156 height 19
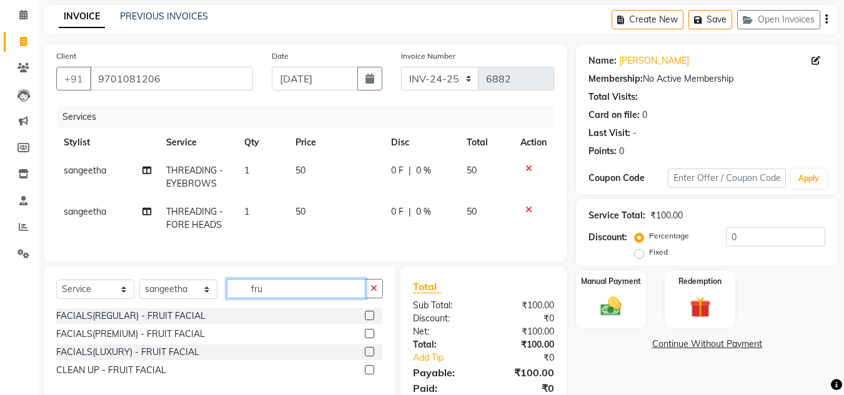
type input "fru"
click at [368, 320] on label at bounding box center [369, 315] width 9 height 9
click at [368, 320] on input "checkbox" at bounding box center [369, 316] width 8 height 8
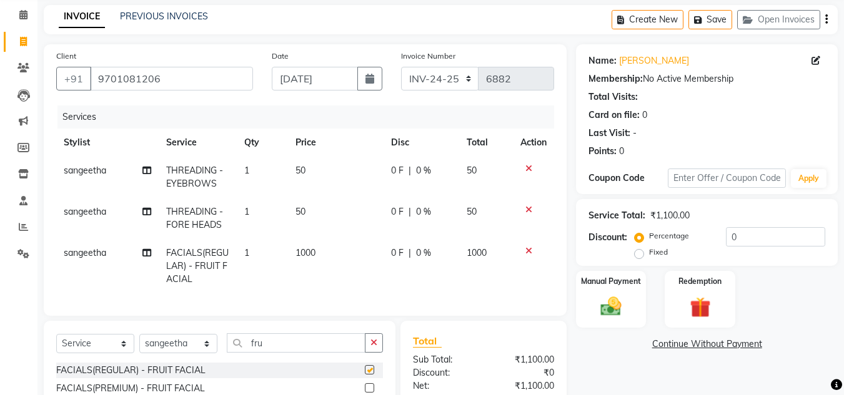
checkbox input "false"
click at [611, 310] on img at bounding box center [610, 306] width 35 height 25
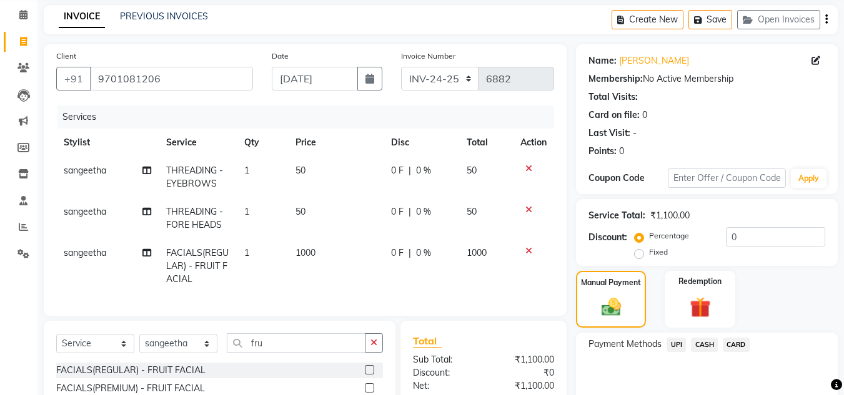
click at [676, 346] on span "UPI" at bounding box center [675, 345] width 19 height 14
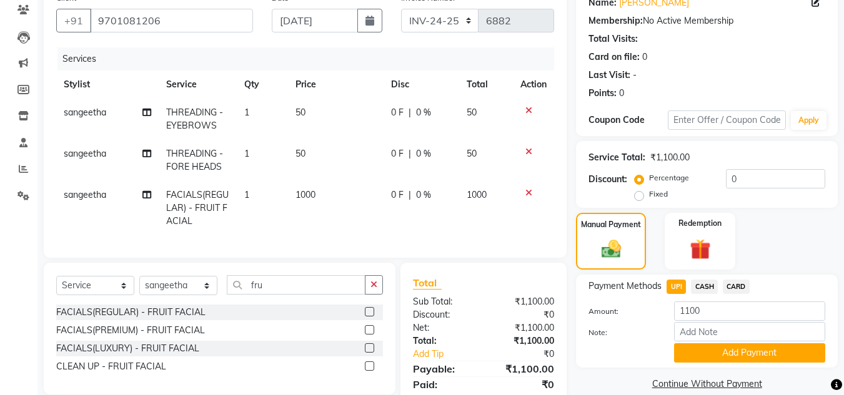
scroll to position [108, 0]
click at [752, 356] on button "Add Payment" at bounding box center [749, 352] width 151 height 19
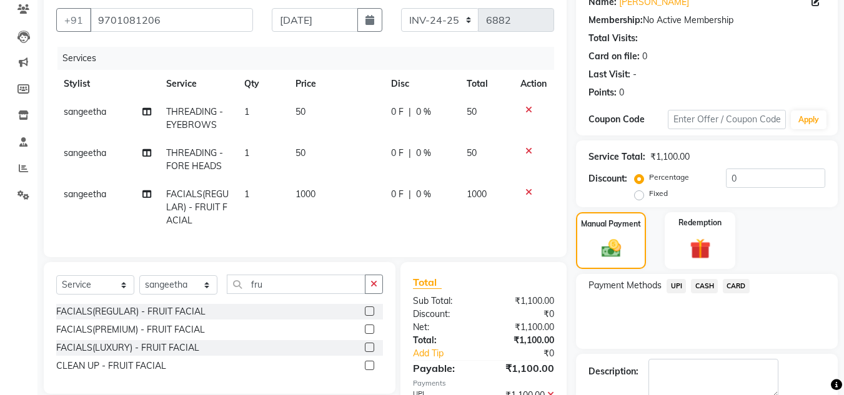
scroll to position [187, 0]
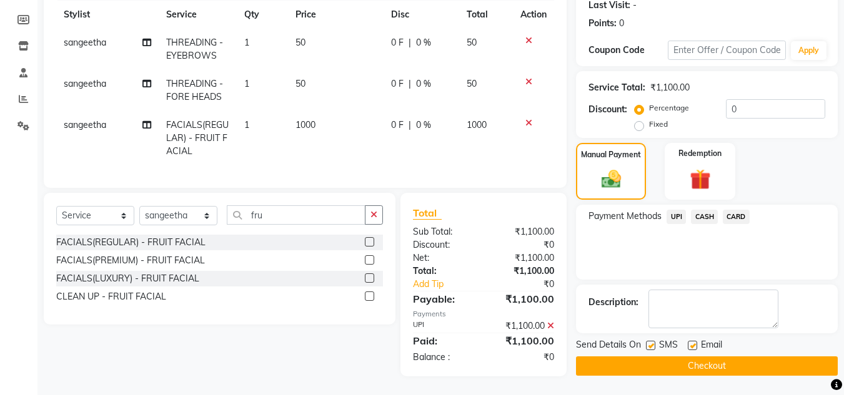
click at [719, 357] on button "Checkout" at bounding box center [707, 366] width 262 height 19
